Goal: Information Seeking & Learning: Learn about a topic

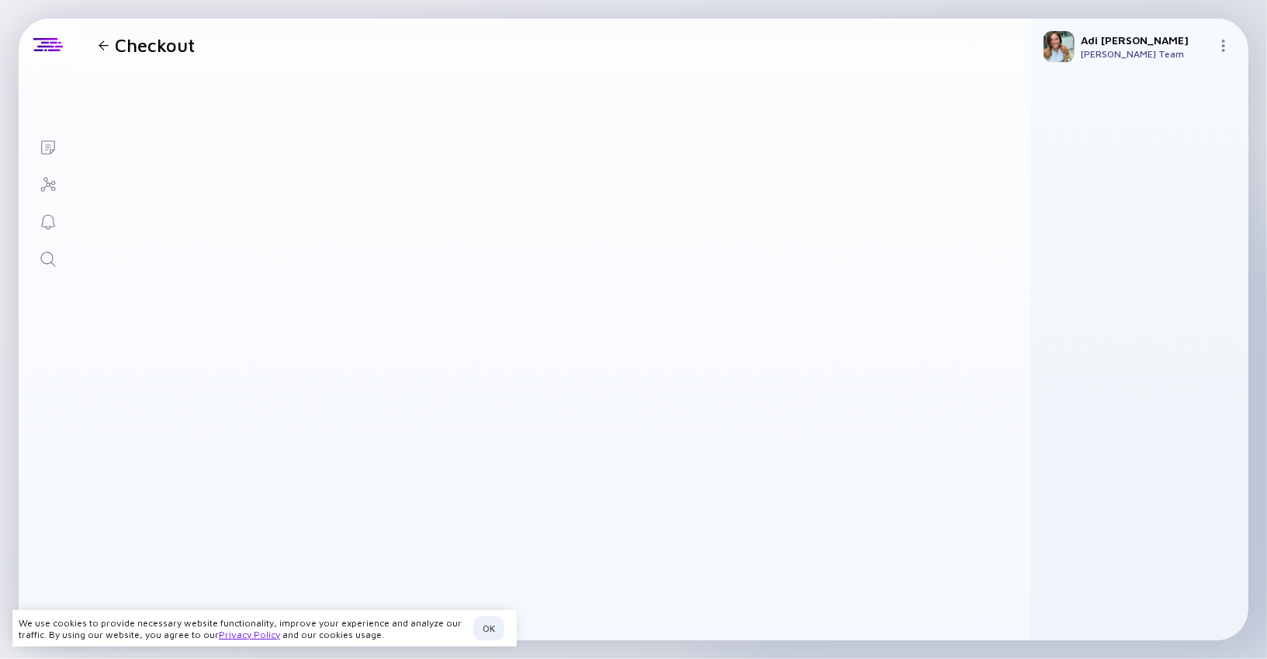
click at [56, 149] on icon "Lists" at bounding box center [48, 147] width 19 height 19
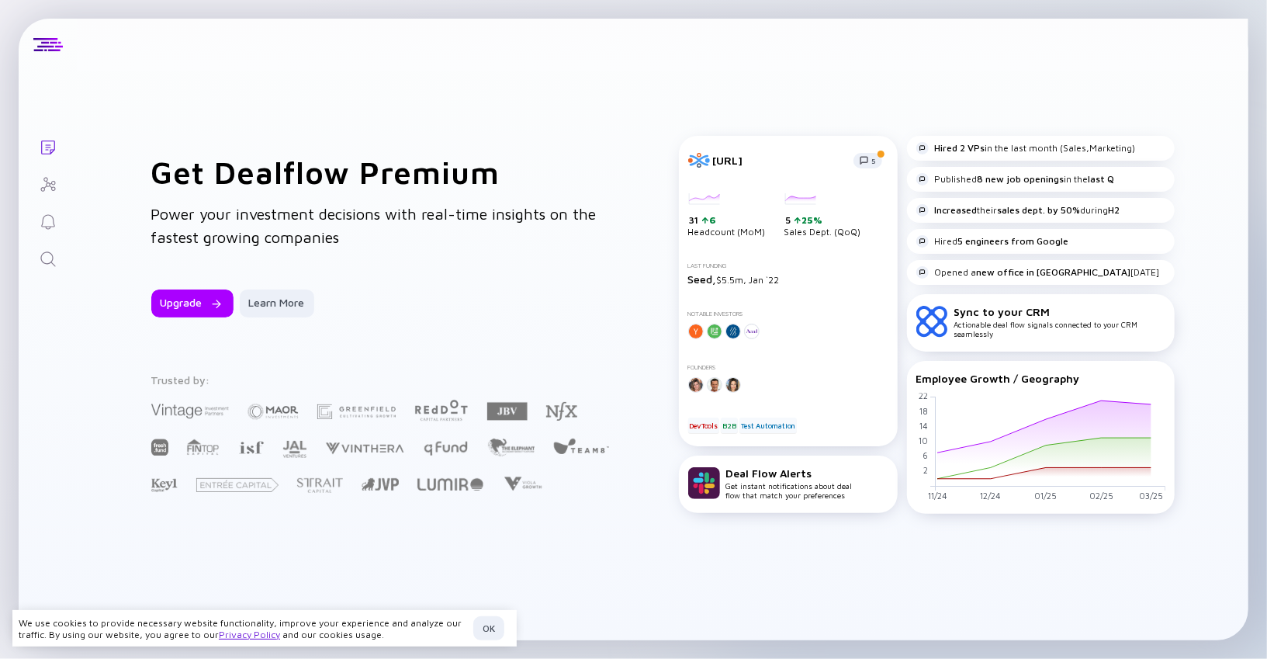
click at [45, 188] on icon "Investor Map" at bounding box center [48, 184] width 19 height 19
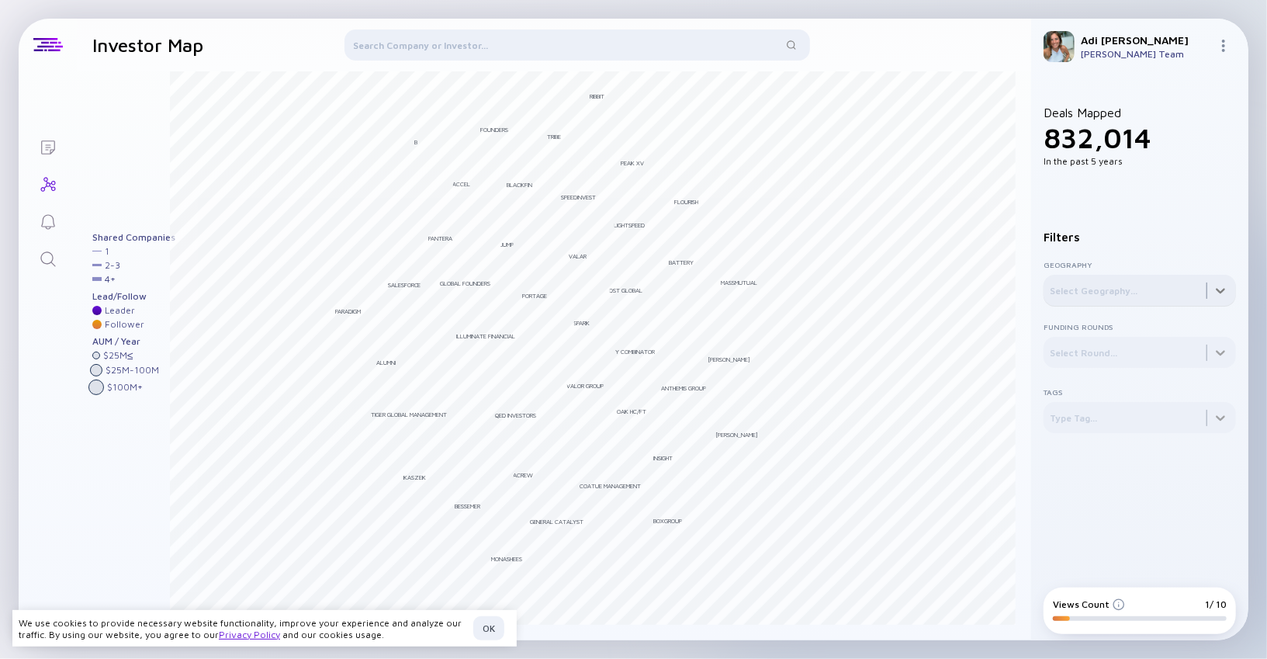
click at [1079, 302] on div at bounding box center [1140, 290] width 192 height 31
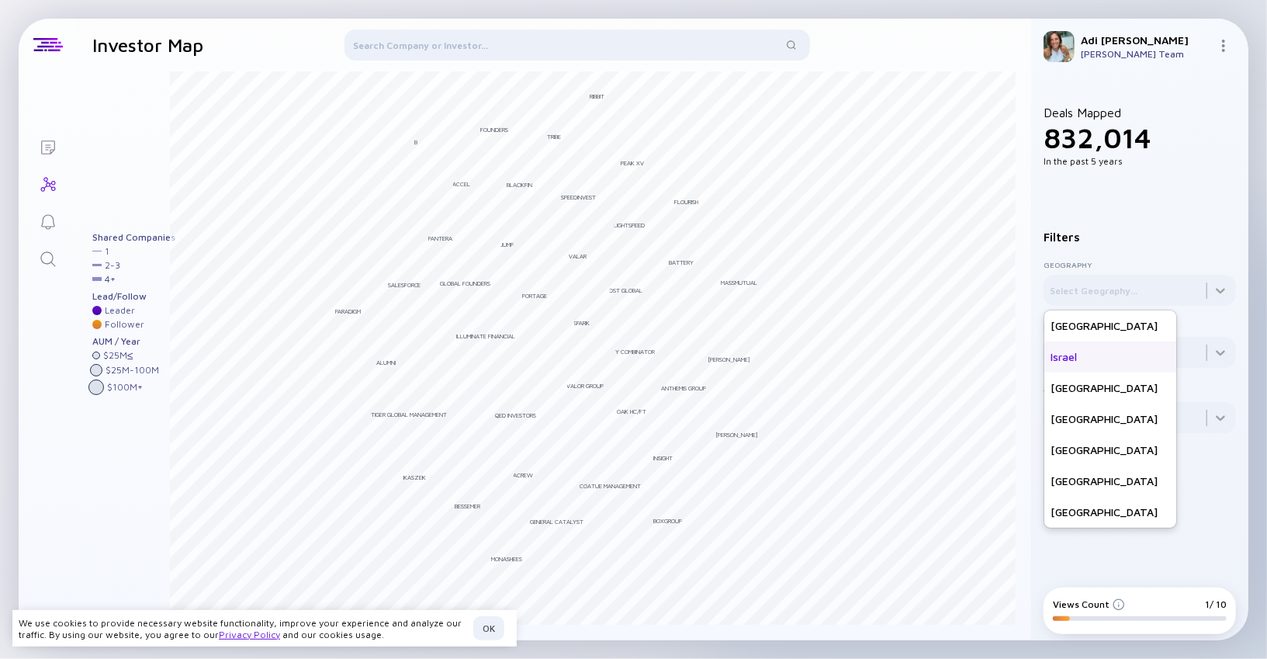
click at [1073, 352] on div "Israel" at bounding box center [1110, 356] width 132 height 31
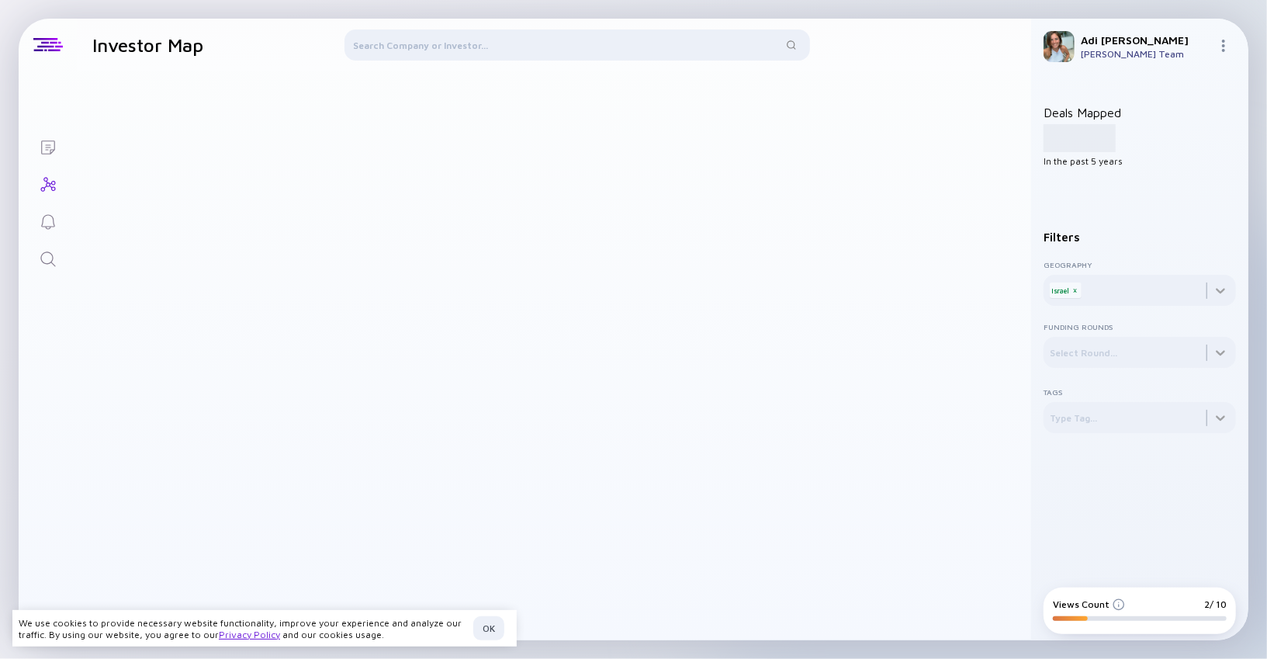
click at [972, 382] on div at bounding box center [593, 347] width 846 height 553
click at [1078, 359] on div at bounding box center [1140, 352] width 192 height 31
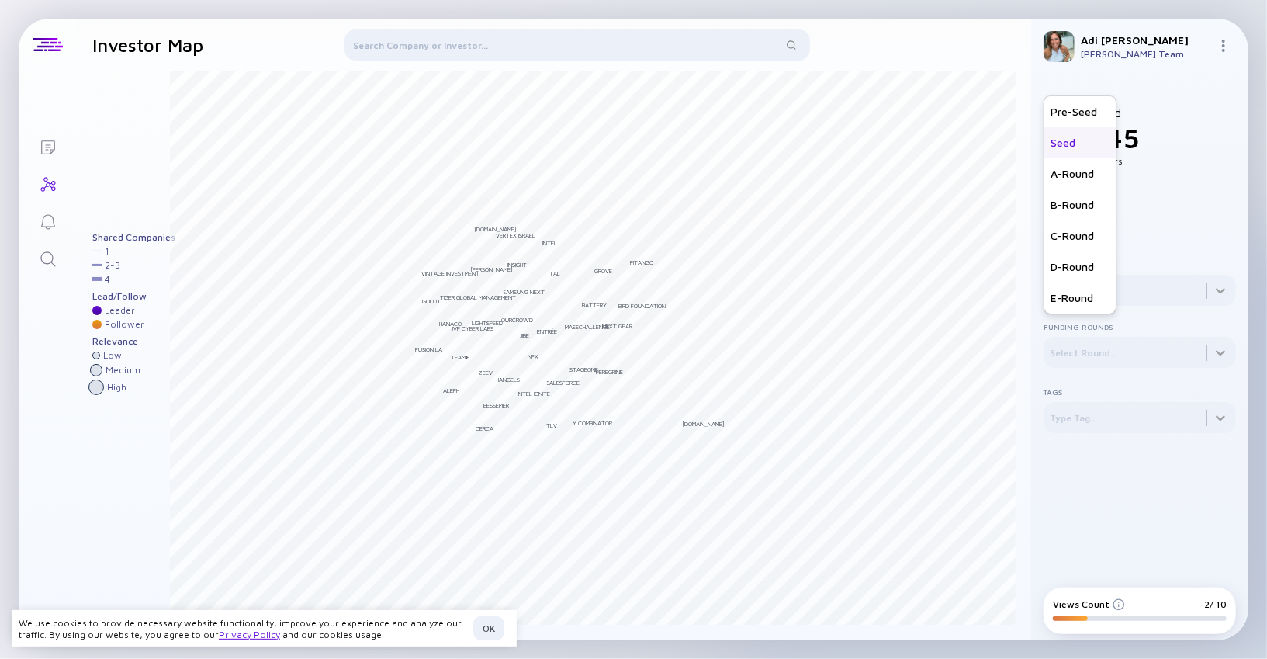
click at [1083, 141] on div "Seed" at bounding box center [1079, 142] width 71 height 31
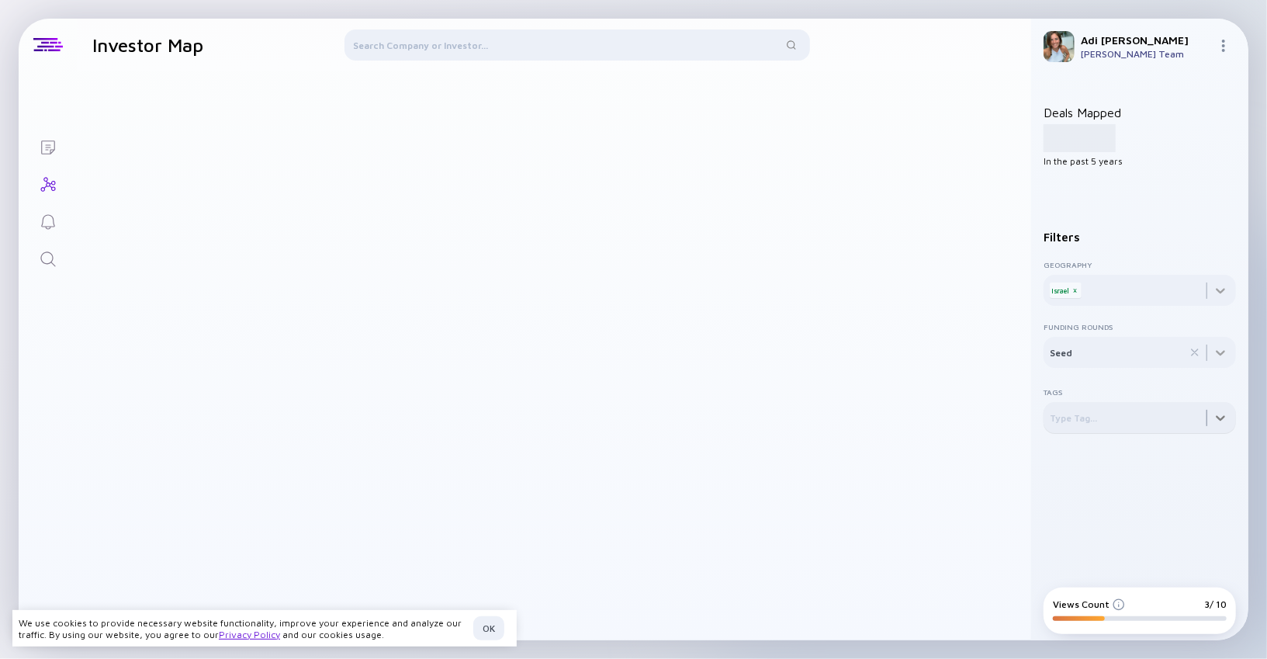
click at [1073, 306] on div at bounding box center [1140, 281] width 192 height 50
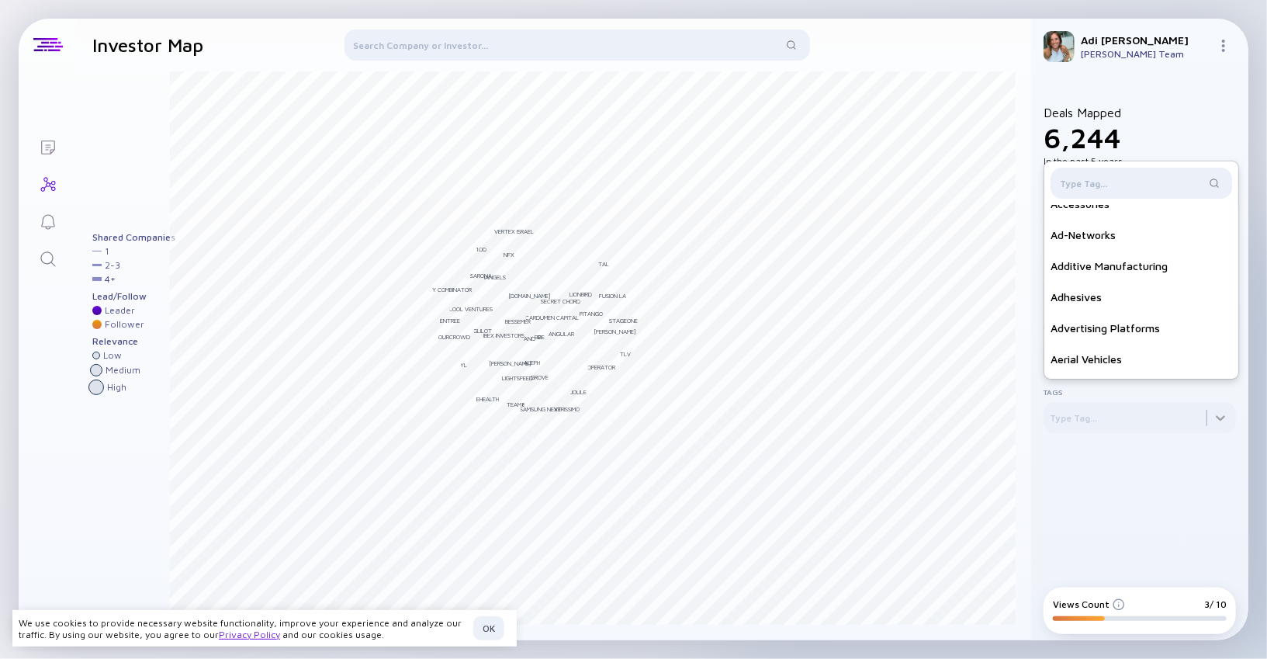
scroll to position [249, 0]
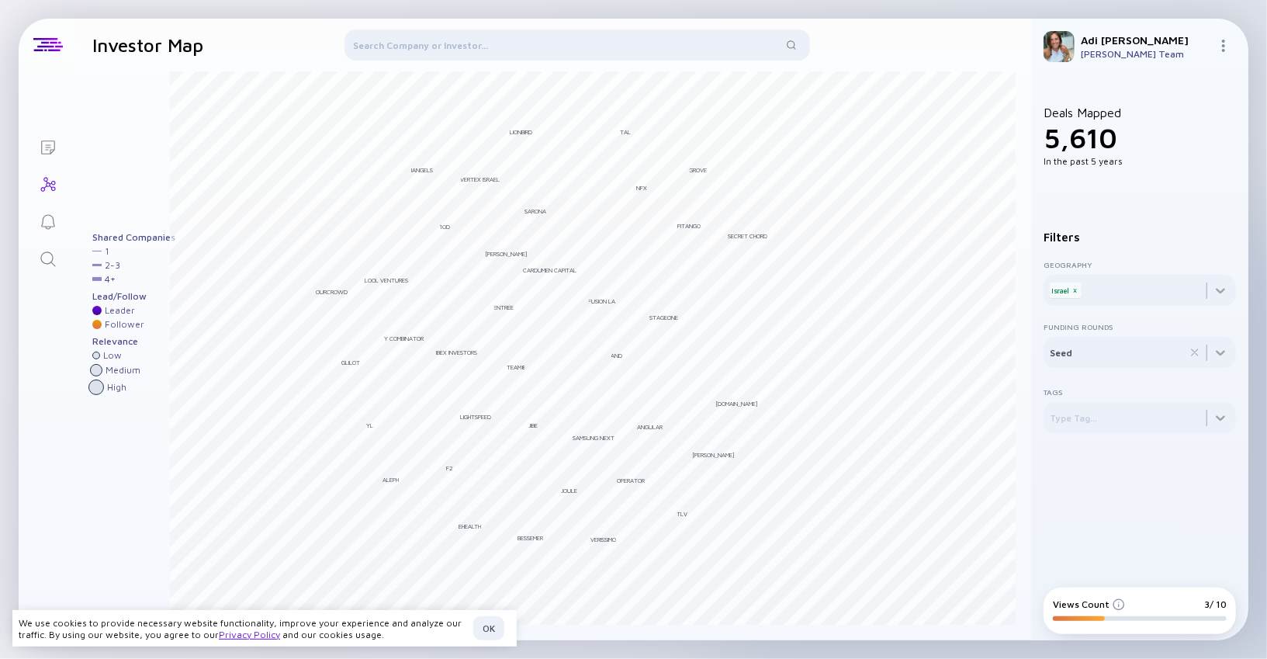
click at [430, 48] on div at bounding box center [578, 47] width 466 height 37
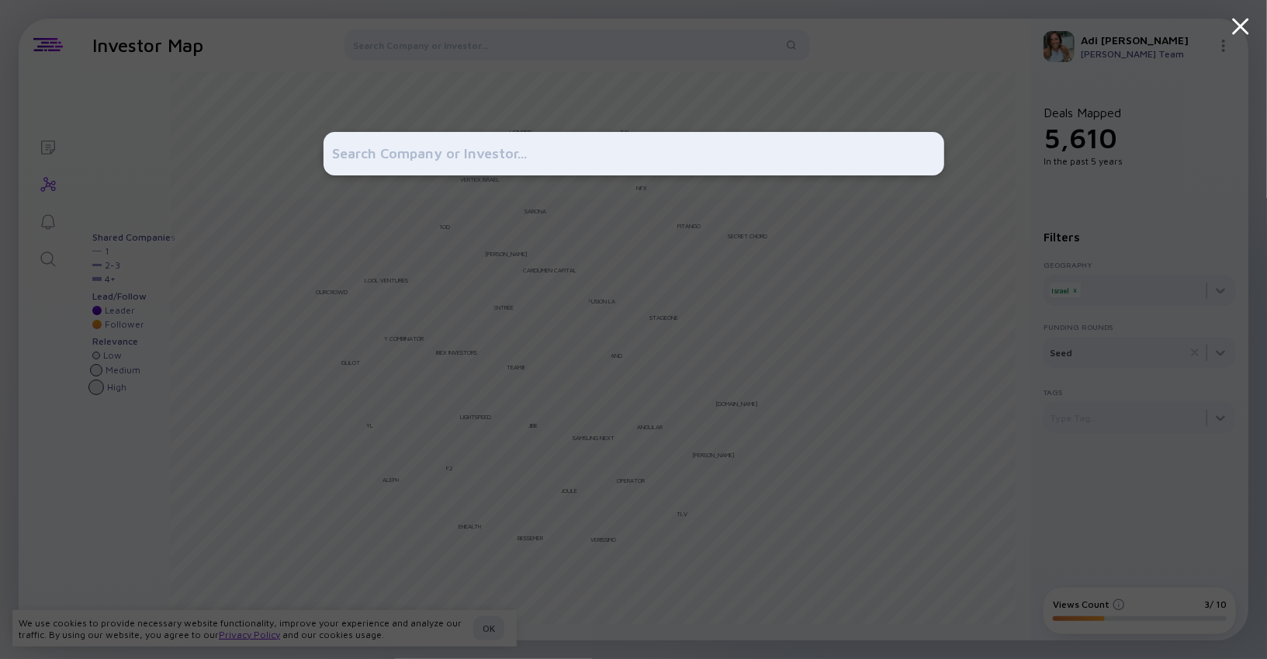
click at [272, 220] on div at bounding box center [633, 329] width 1267 height 659
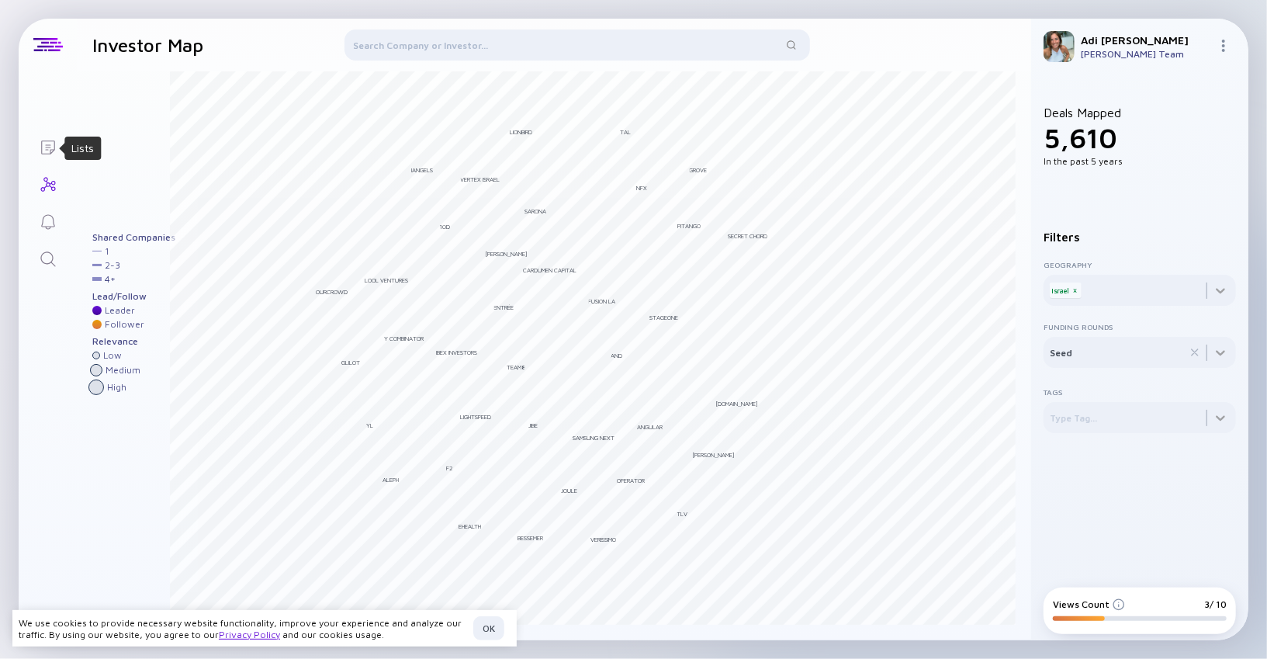
click at [54, 151] on icon "Lists" at bounding box center [48, 147] width 19 height 19
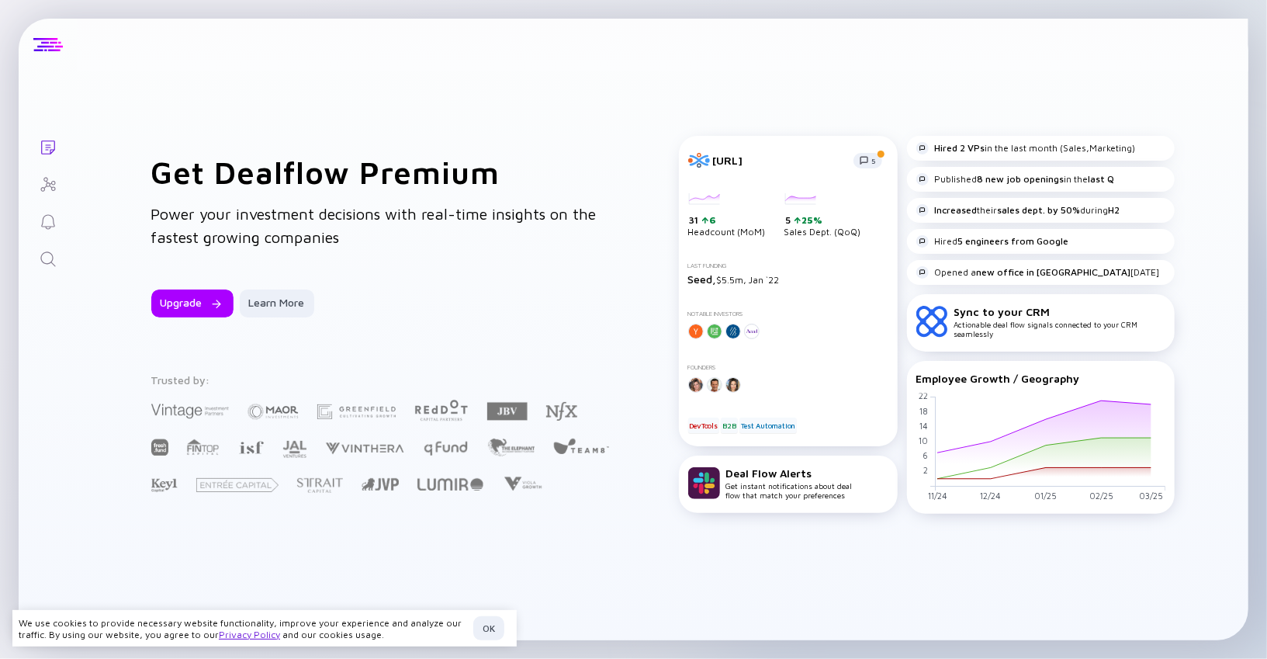
click at [57, 53] on div at bounding box center [48, 45] width 58 height 53
click at [47, 253] on icon "Search" at bounding box center [48, 259] width 19 height 19
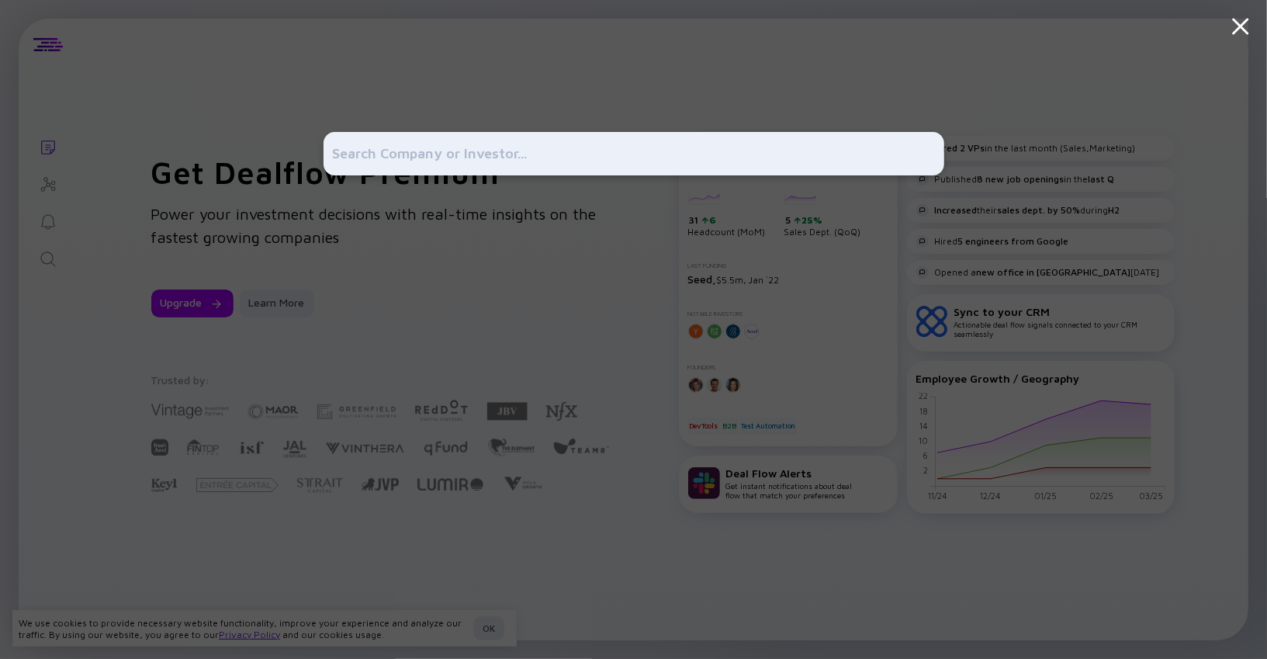
click at [82, 290] on div at bounding box center [633, 329] width 1267 height 659
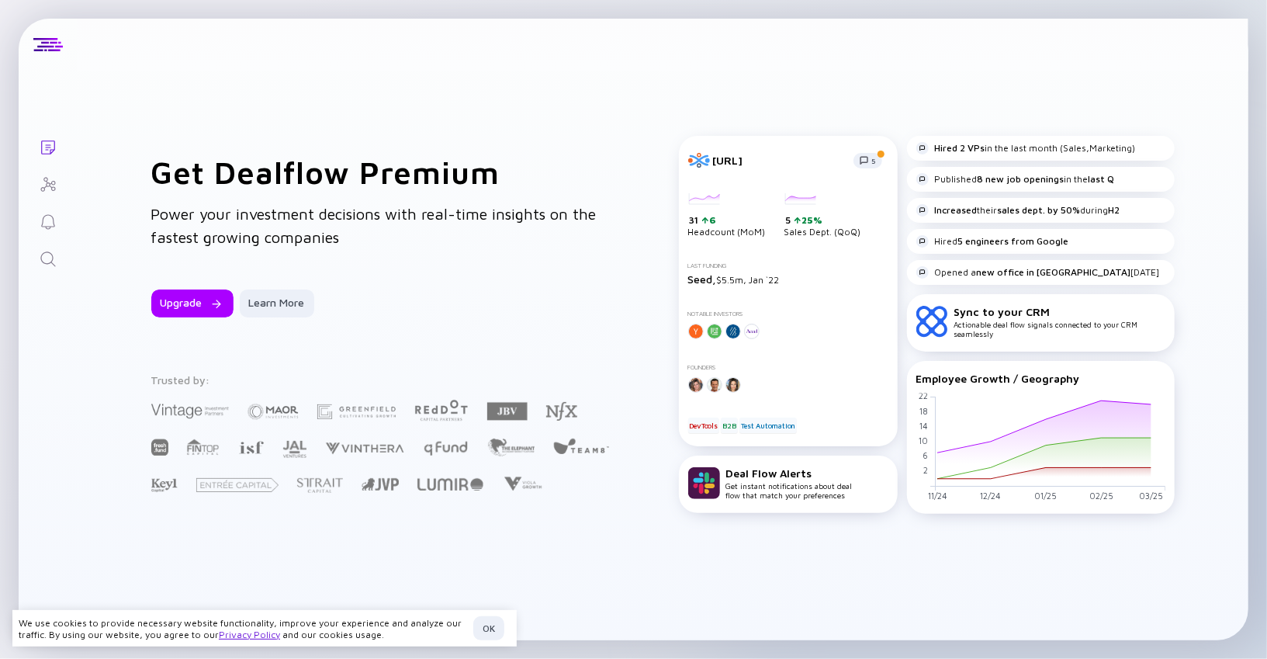
click at [52, 182] on icon "Investor Map" at bounding box center [48, 184] width 19 height 19
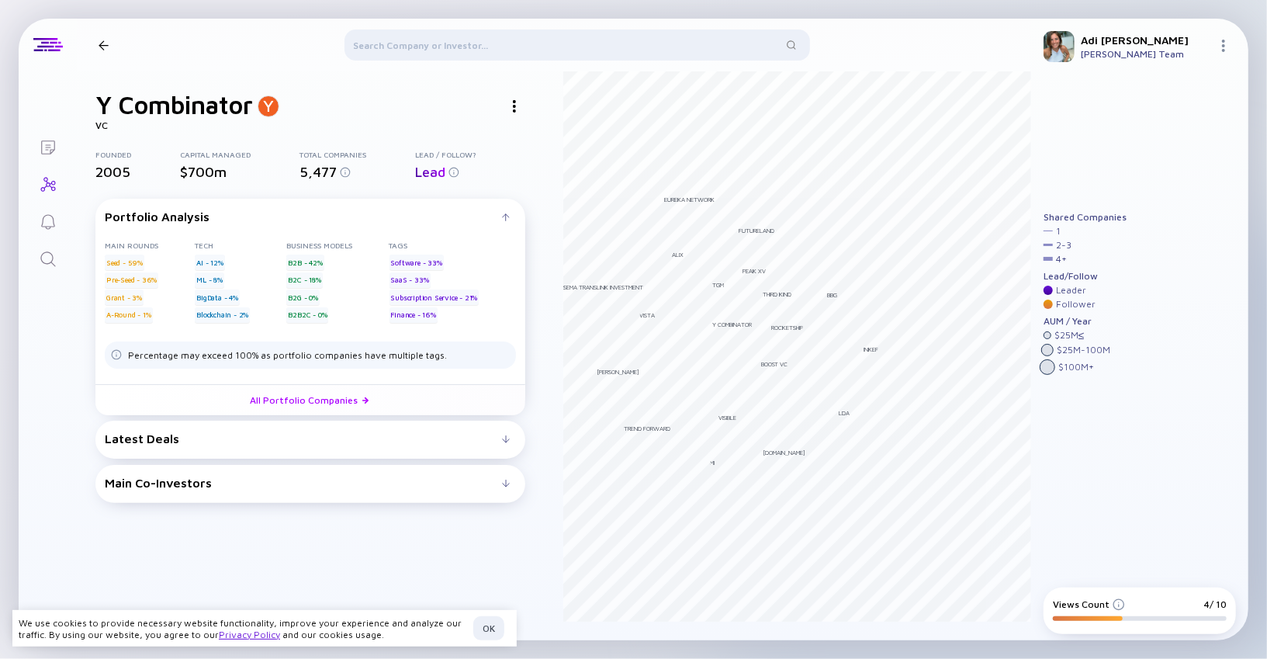
click at [435, 434] on div "Latest Deals" at bounding box center [303, 438] width 397 height 14
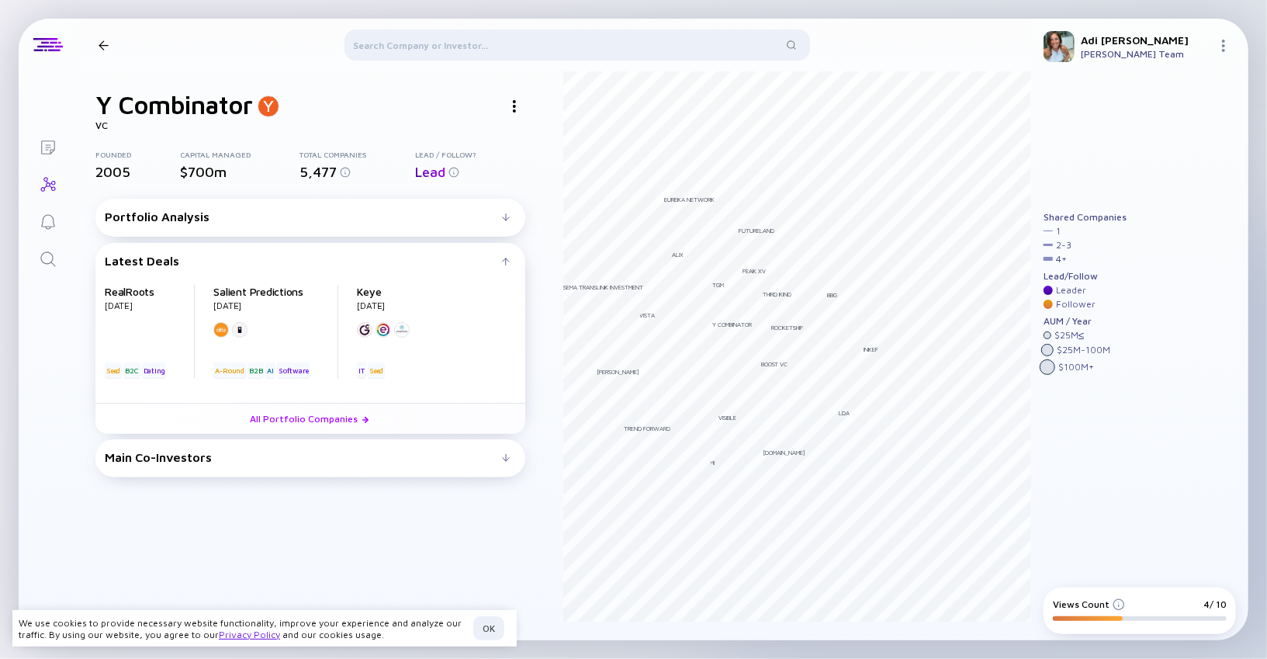
click at [420, 459] on div "Main Co-Investors" at bounding box center [303, 457] width 397 height 14
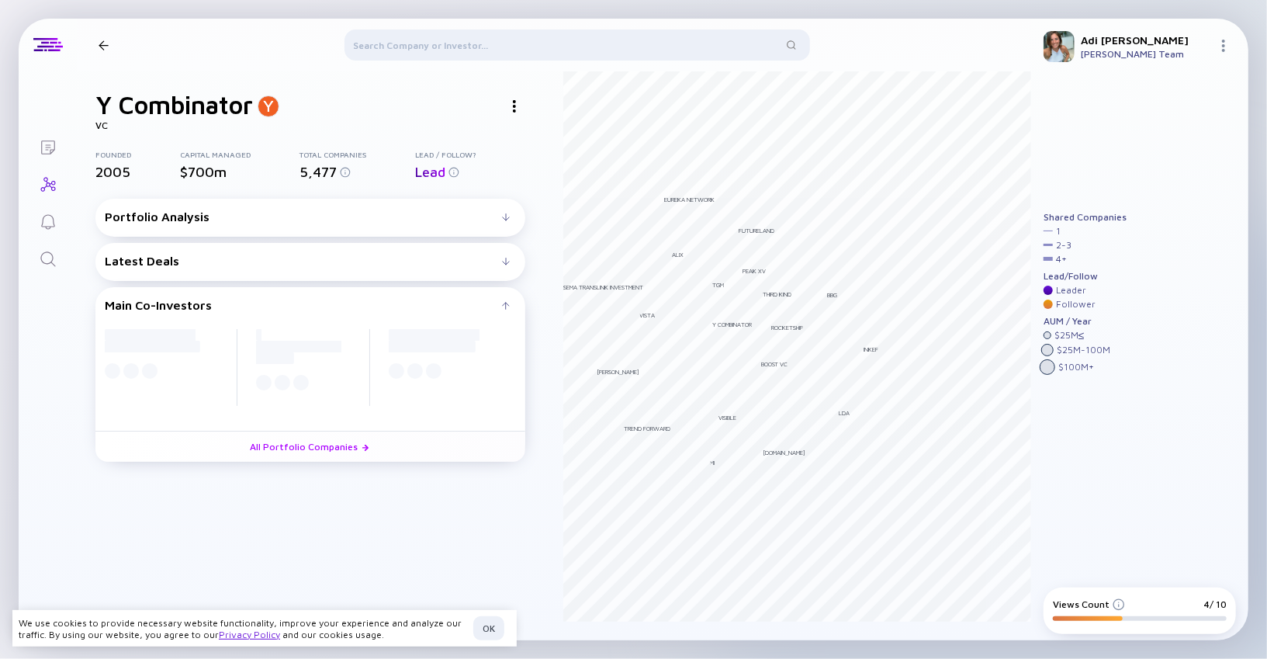
click at [515, 112] on div at bounding box center [515, 106] width 22 height 22
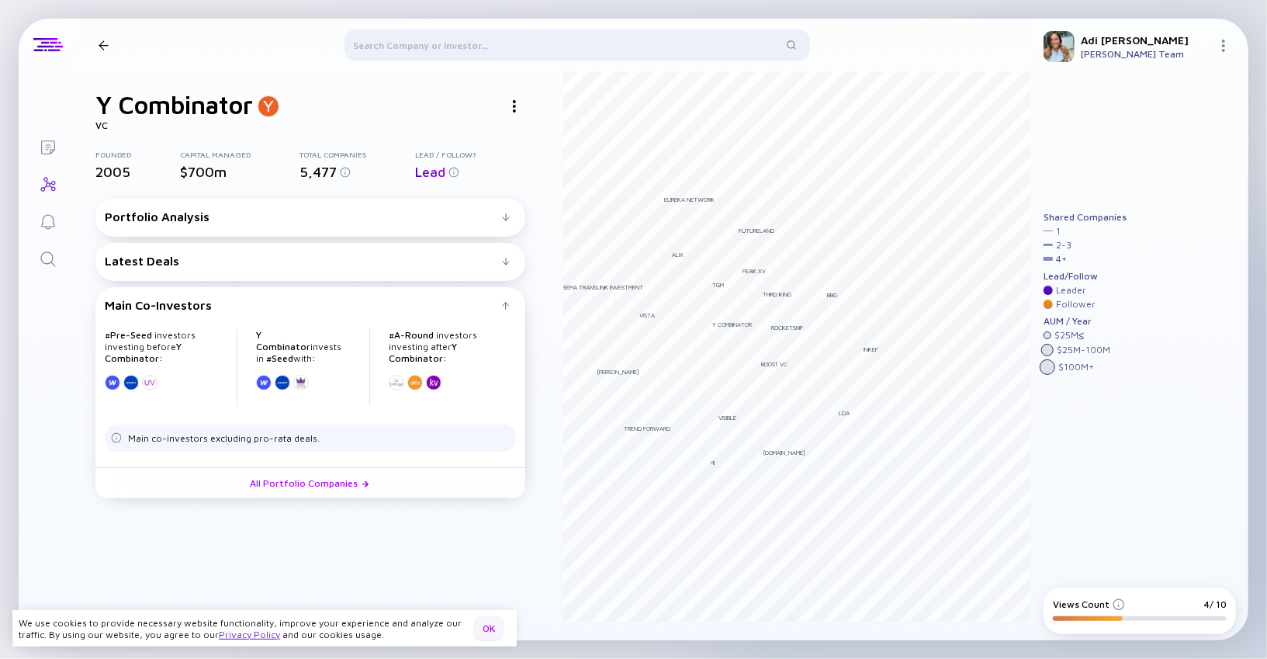
click at [486, 622] on div "OK" at bounding box center [488, 628] width 31 height 24
click at [656, 45] on div at bounding box center [578, 47] width 466 height 37
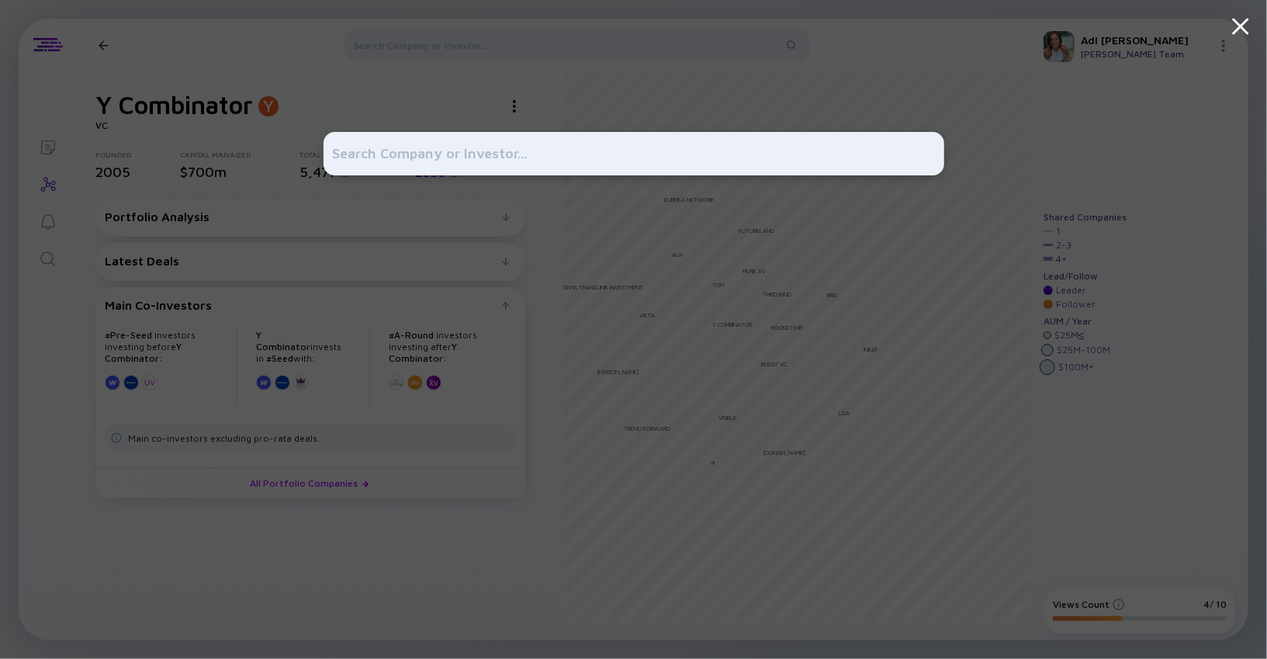
click at [644, 241] on div at bounding box center [634, 329] width 621 height 659
click at [603, 211] on div at bounding box center [634, 329] width 621 height 659
click at [1245, 24] on icon at bounding box center [1241, 26] width 28 height 28
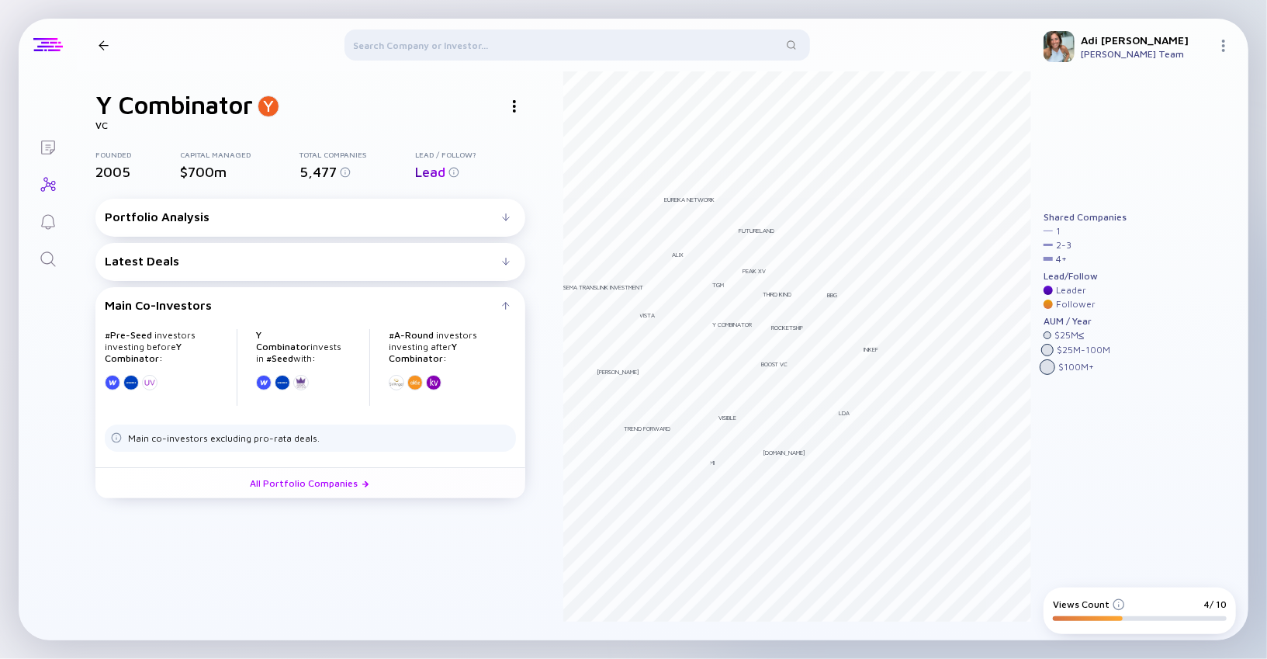
click at [46, 48] on div at bounding box center [47, 45] width 29 height 14
click at [326, 217] on div "Portfolio Analysis" at bounding box center [303, 217] width 397 height 14
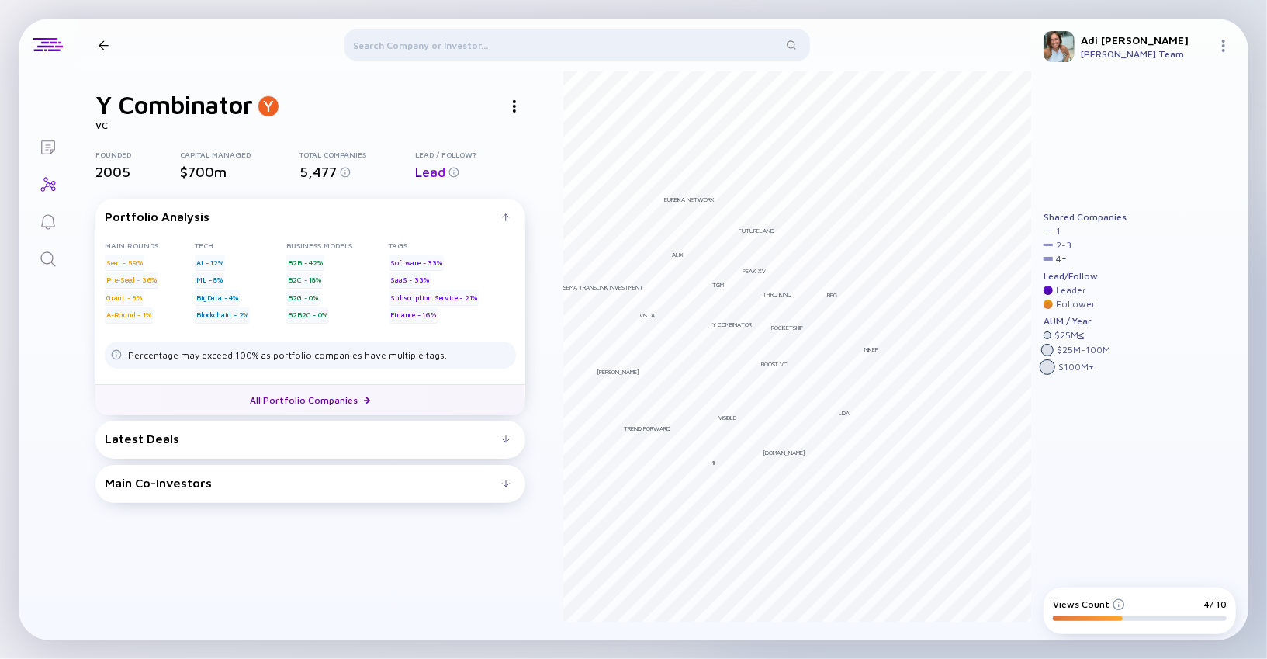
click at [319, 397] on link "All Portfolio Companies" at bounding box center [310, 399] width 430 height 31
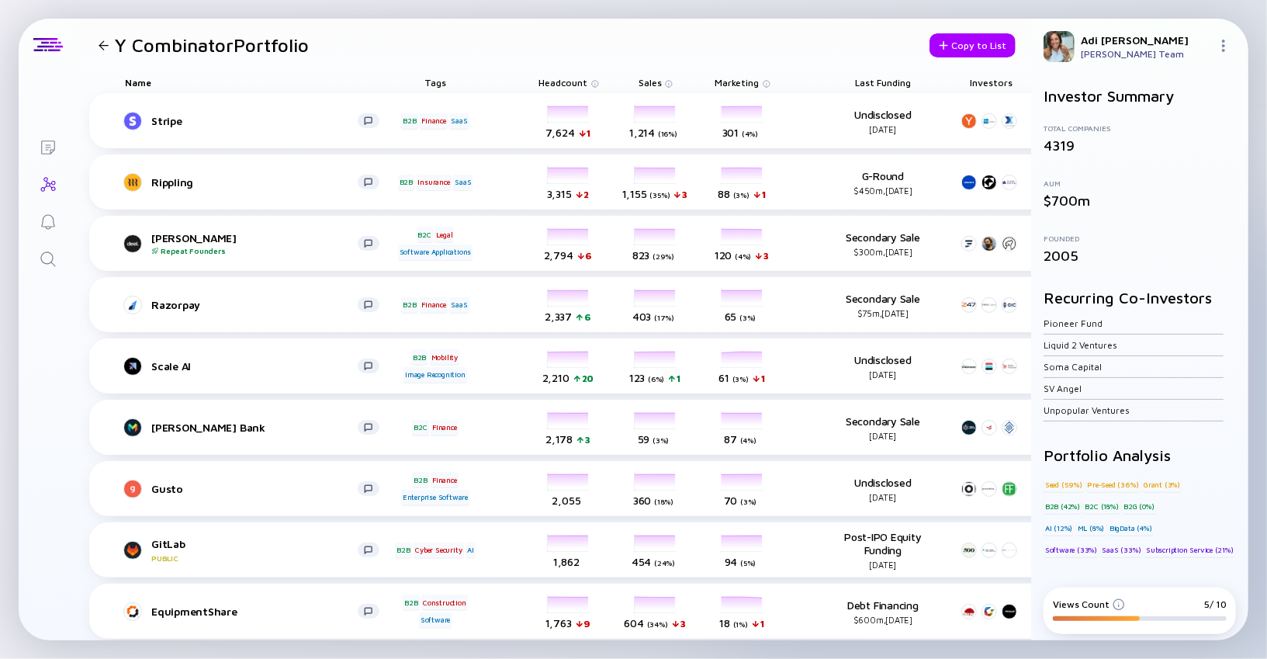
click at [99, 45] on div at bounding box center [104, 45] width 10 height 10
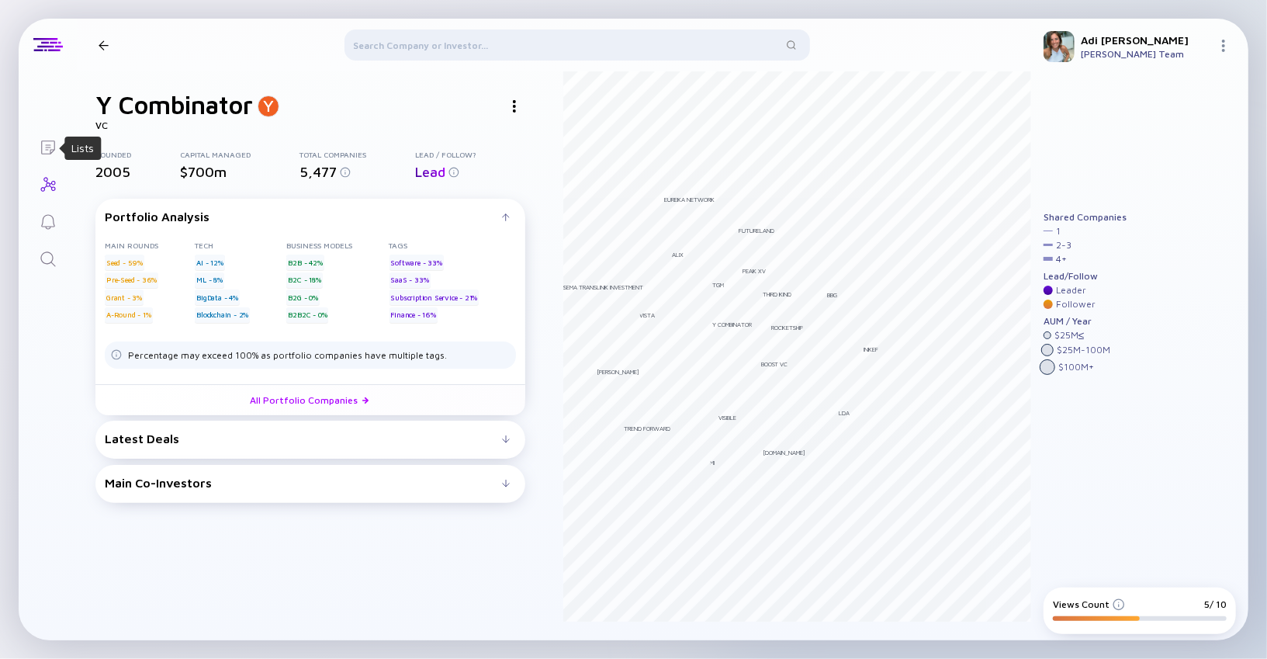
click at [55, 147] on icon "Lists" at bounding box center [48, 147] width 19 height 19
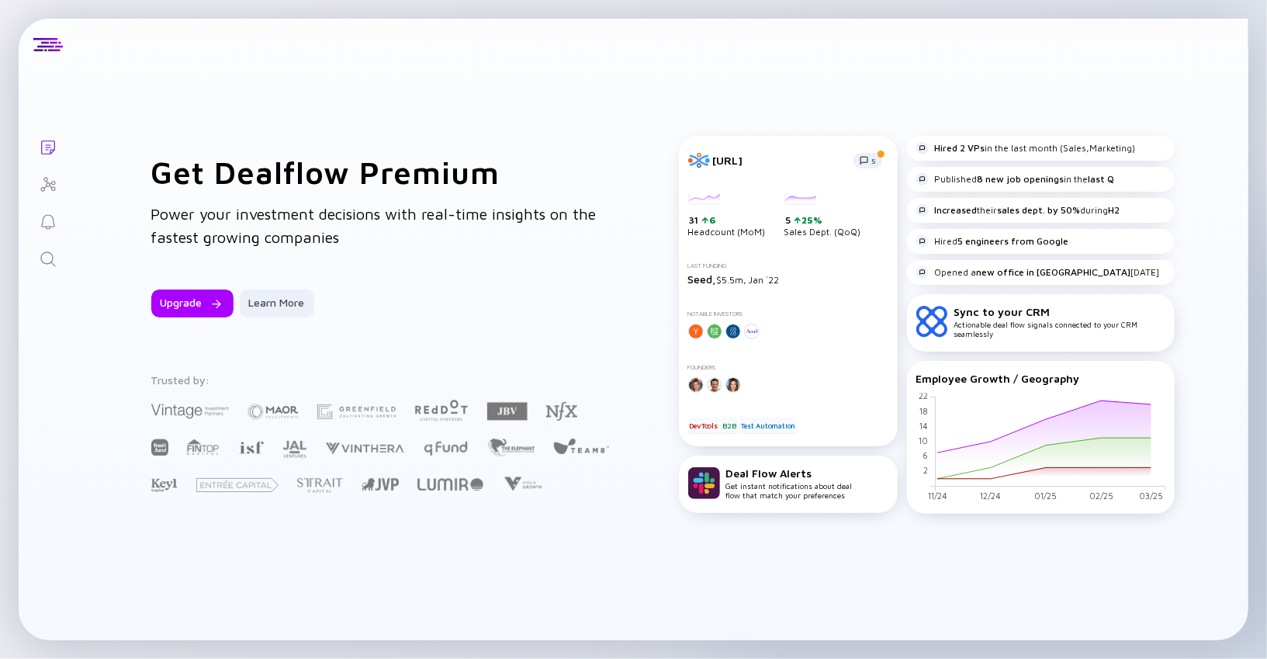
click at [43, 184] on icon "Investor Map" at bounding box center [48, 184] width 19 height 19
